Goal: Task Accomplishment & Management: Use online tool/utility

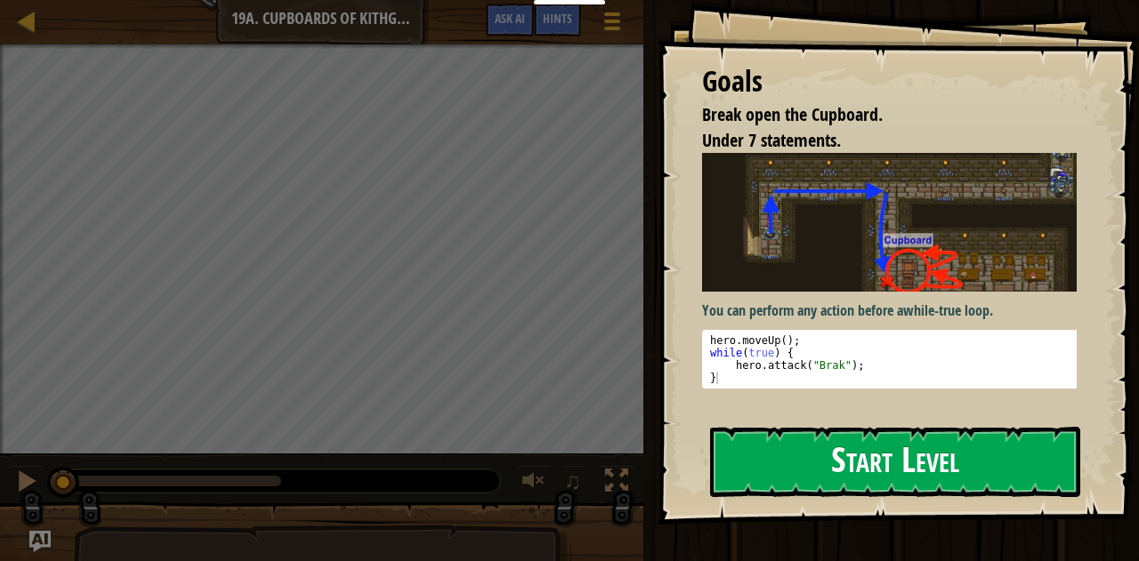
click at [876, 469] on button "Start Level" at bounding box center [895, 462] width 371 height 70
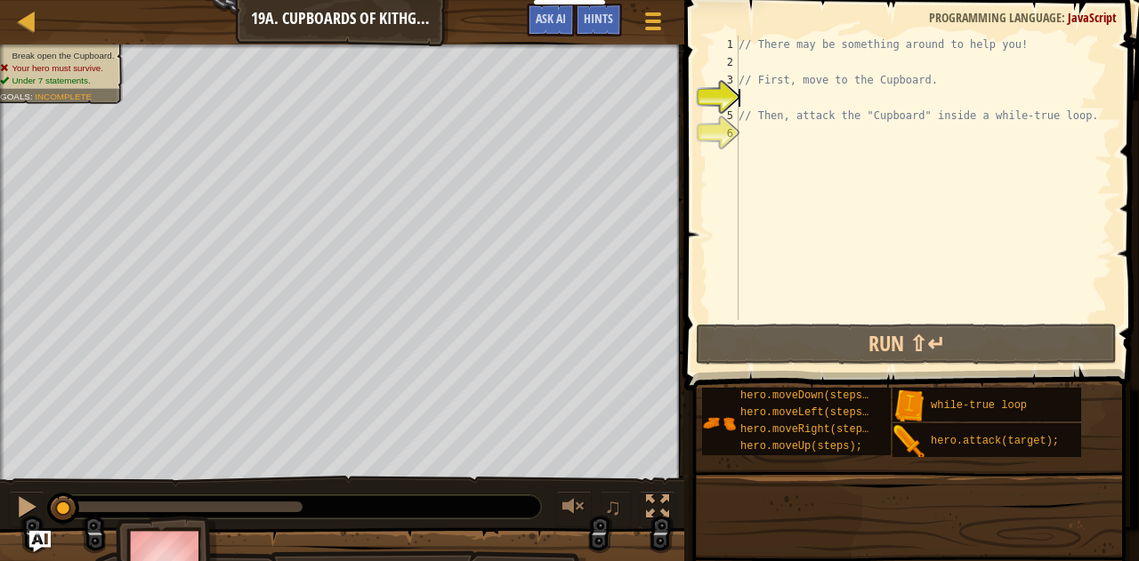
click at [726, 89] on div "4" at bounding box center [723, 98] width 29 height 18
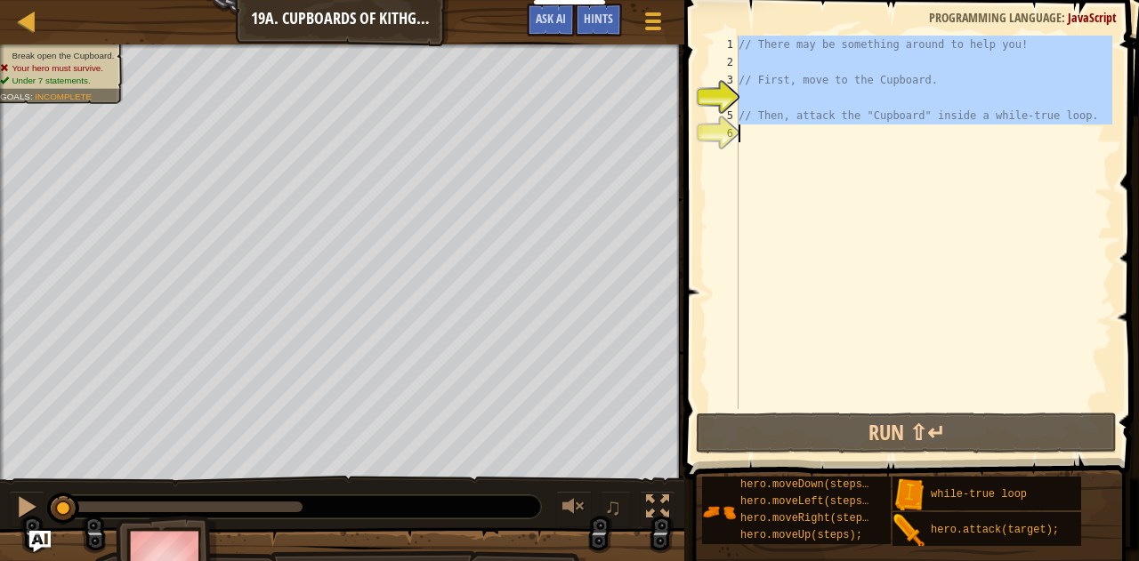
type textarea "// Then, attack the "Cupboard" inside a while-true loop."
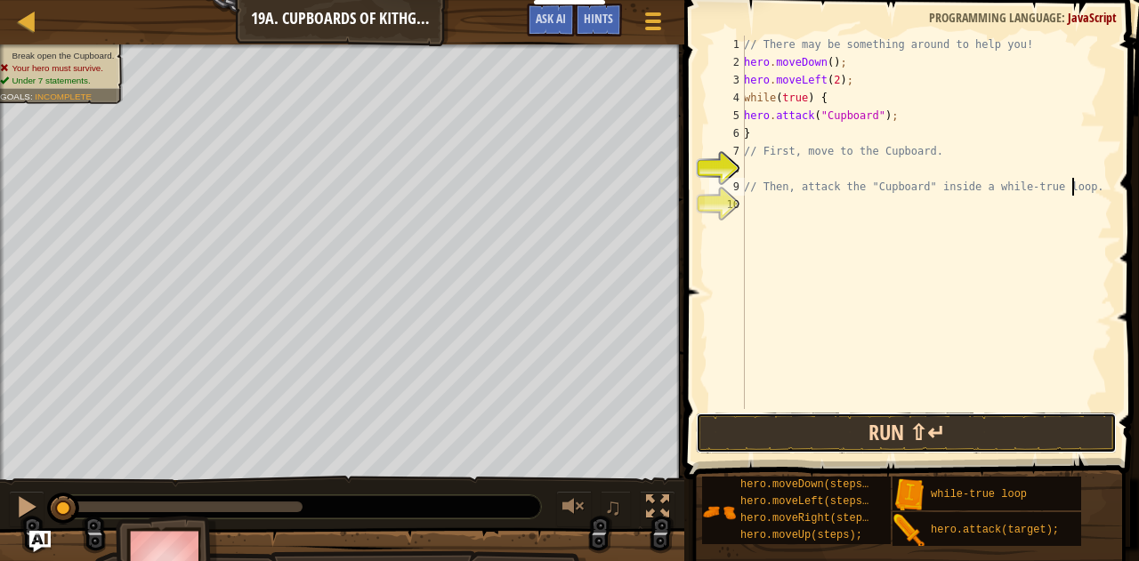
click at [866, 432] on button "Run ⇧↵" at bounding box center [906, 433] width 421 height 41
